Goal: Task Accomplishment & Management: Manage account settings

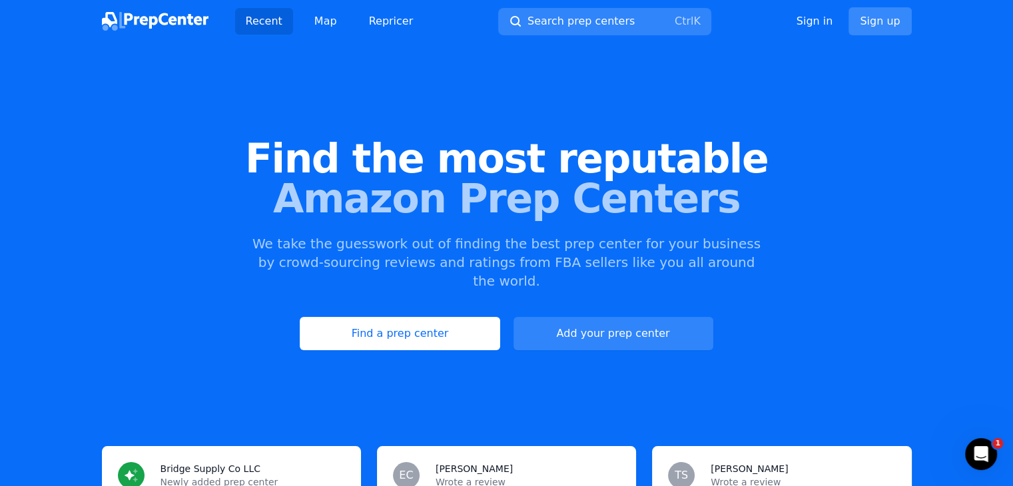
click at [873, 19] on link "Sign up" at bounding box center [880, 21] width 63 height 28
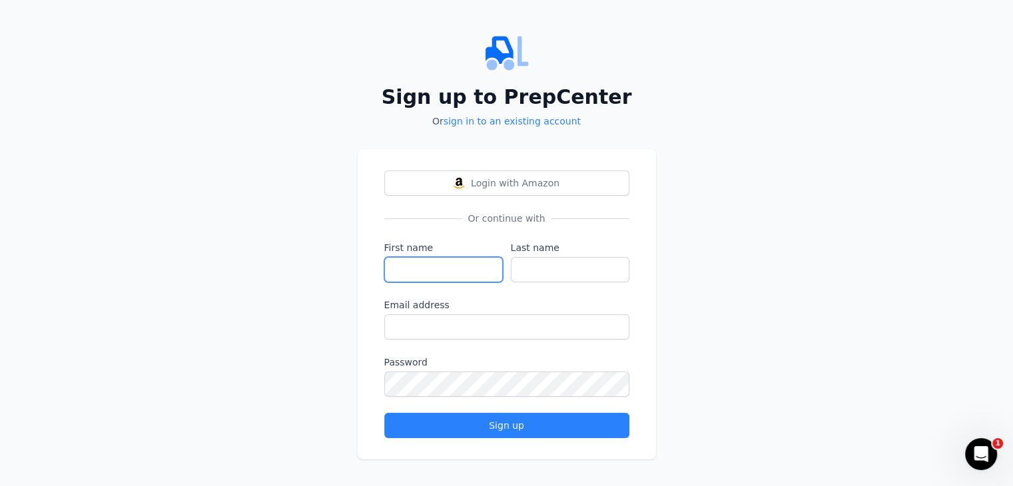
click at [422, 273] on input "First name" at bounding box center [443, 269] width 119 height 25
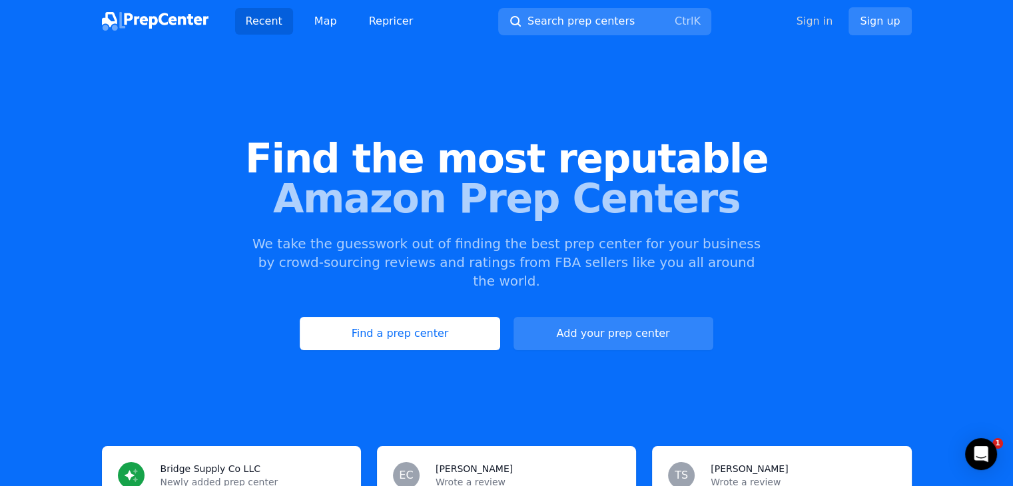
click at [810, 25] on link "Sign in" at bounding box center [815, 21] width 37 height 16
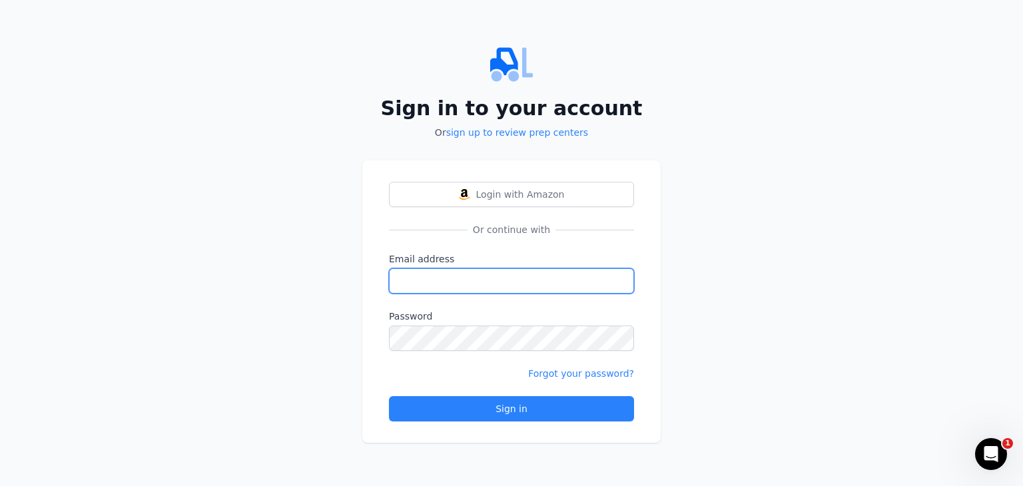
click at [413, 287] on input "Email address" at bounding box center [511, 281] width 245 height 25
type input "[EMAIL_ADDRESS][DOMAIN_NAME]"
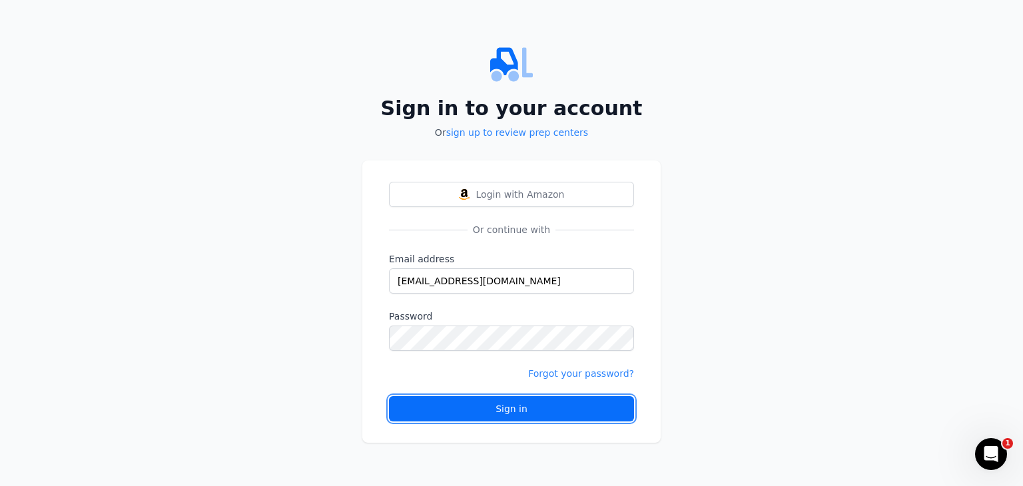
click at [538, 404] on div "Sign in" at bounding box center [511, 408] width 223 height 13
